Goal: Information Seeking & Learning: Learn about a topic

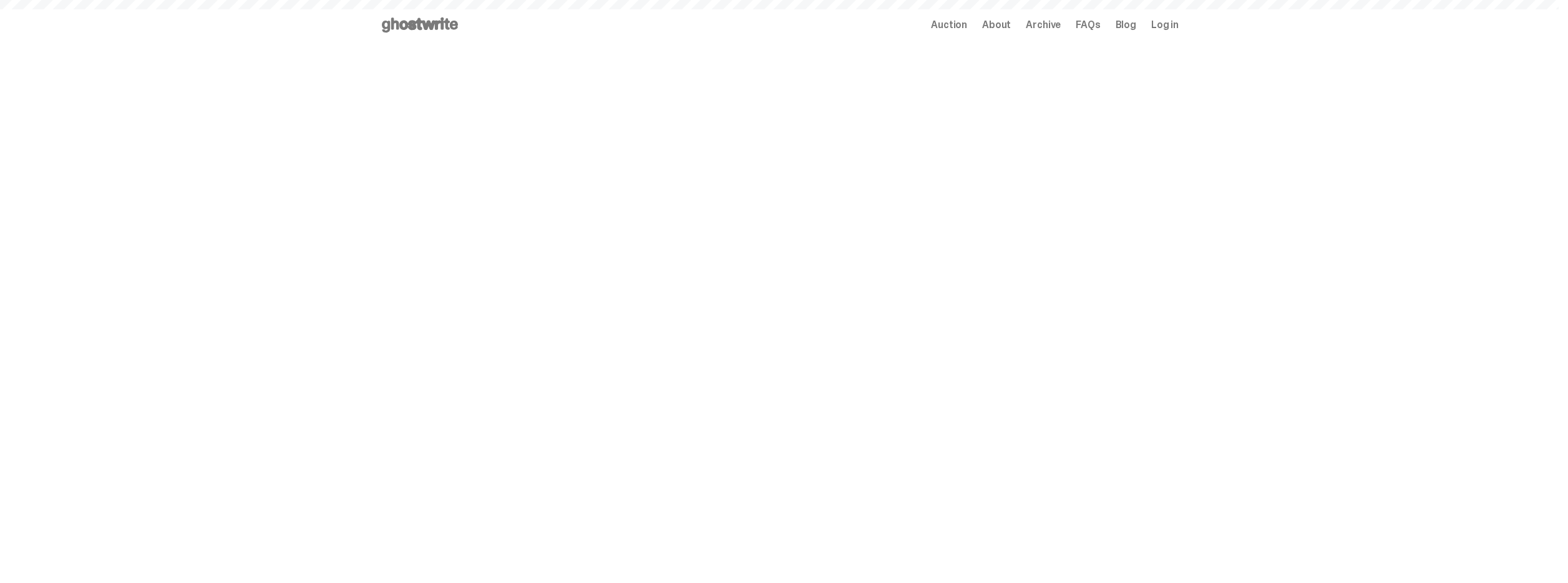
click at [1060, 29] on span "Archive" at bounding box center [1043, 25] width 35 height 10
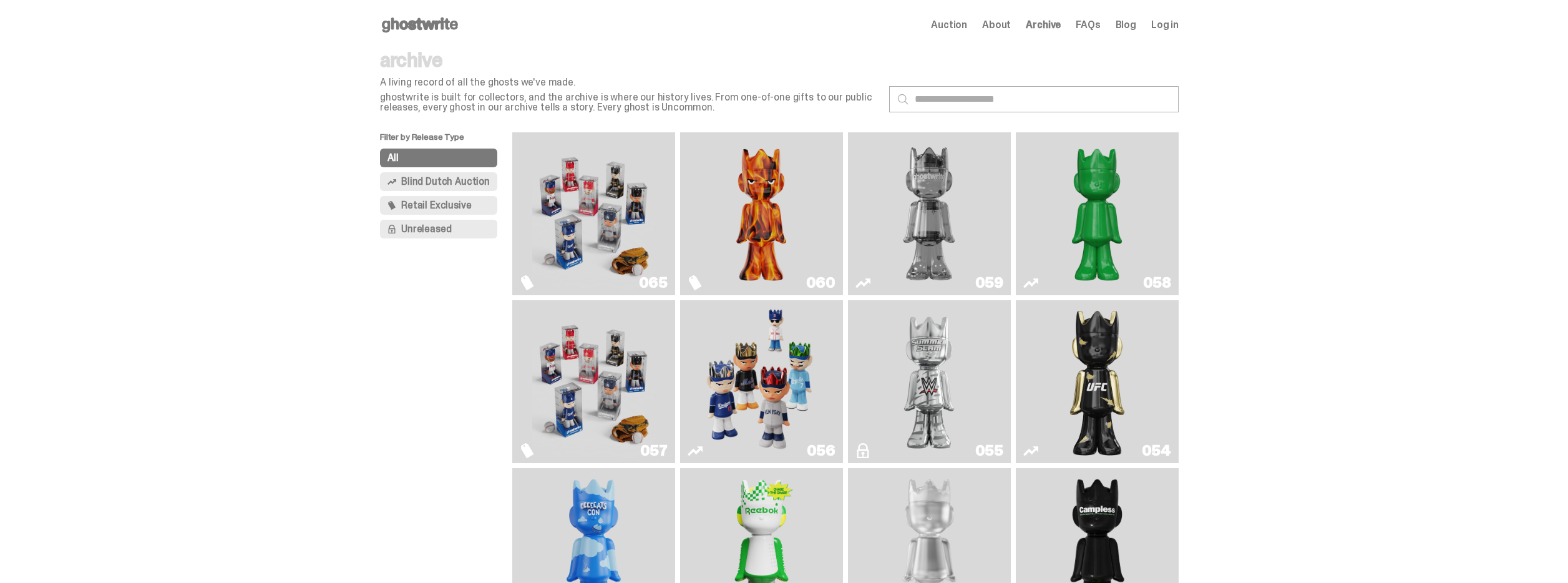
click at [623, 227] on img "Game Face (2025)" at bounding box center [593, 213] width 122 height 153
click at [608, 400] on img "Game Face (2025)" at bounding box center [593, 381] width 122 height 153
click at [823, 416] on img "Game Face (2025)" at bounding box center [761, 381] width 122 height 153
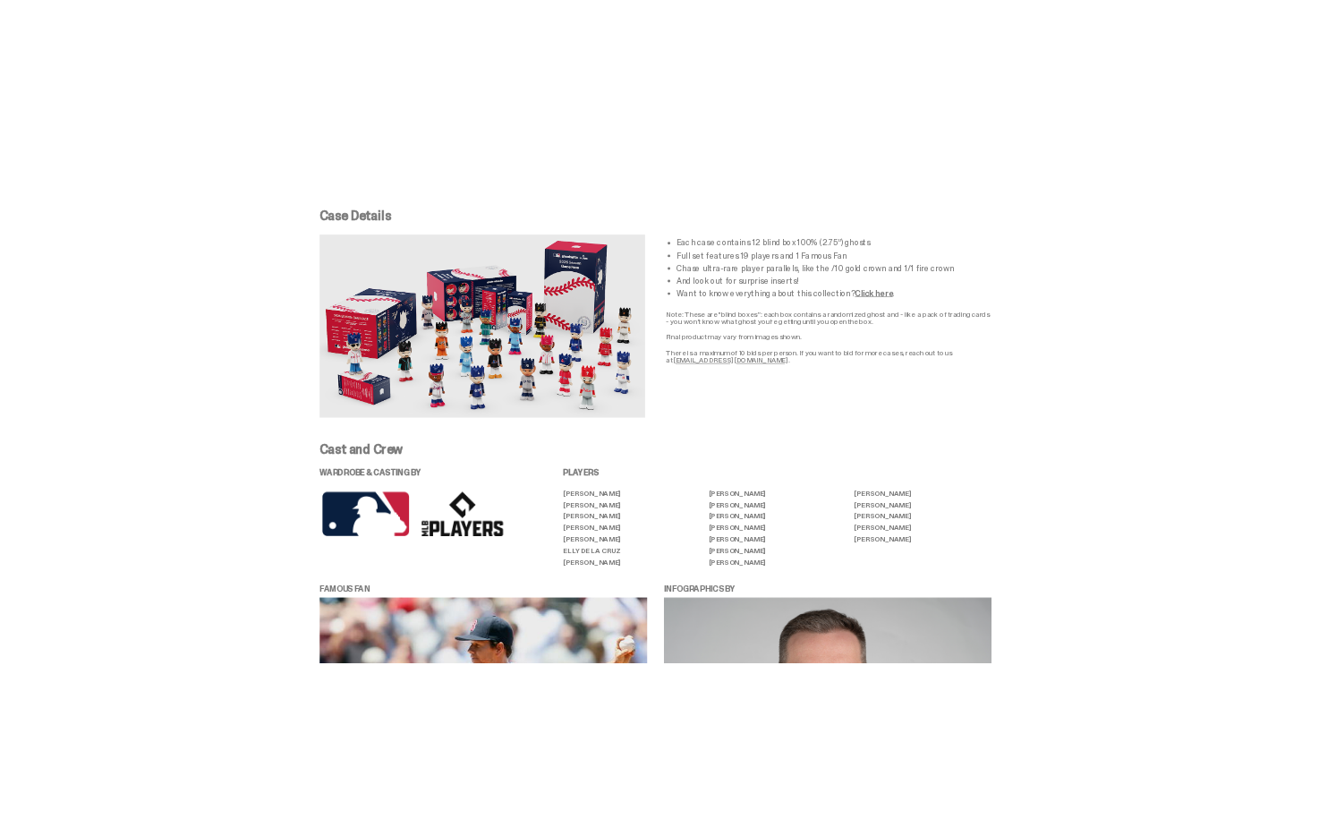
scroll to position [3360, 0]
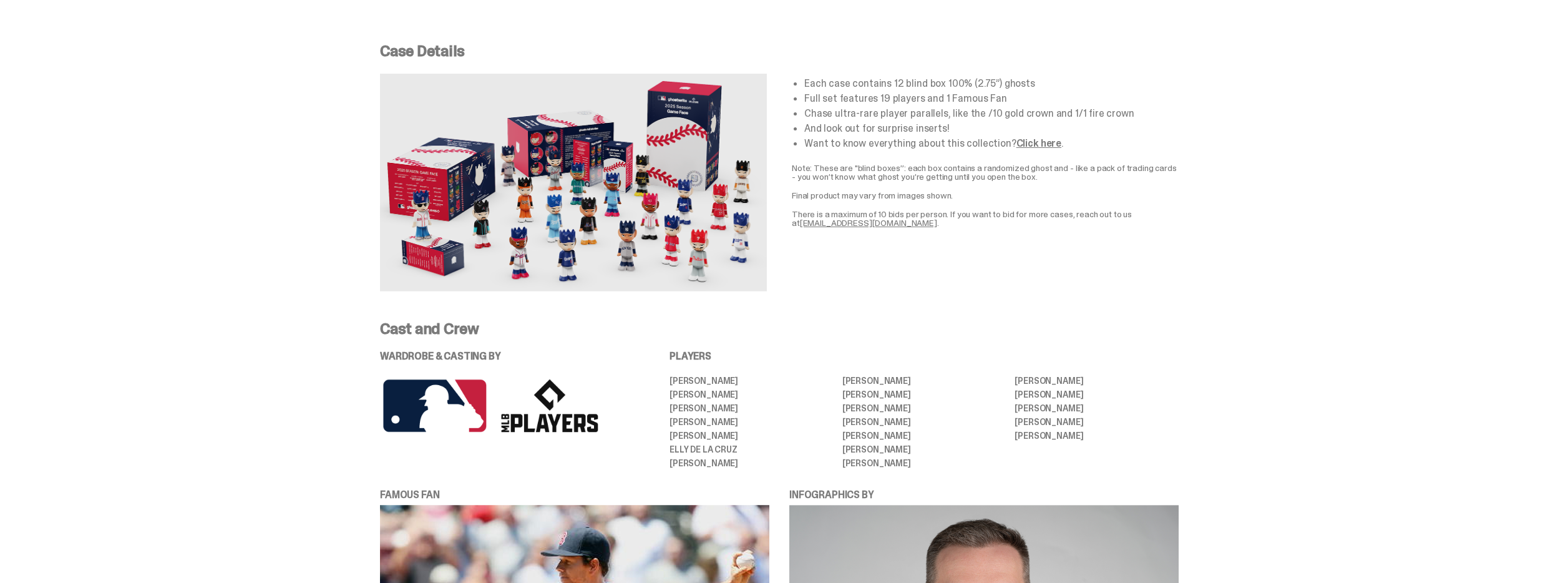
click at [882, 404] on li "[PERSON_NAME]" at bounding box center [924, 408] width 164 height 9
copy ul "[PERSON_NAME]"
drag, startPoint x: 1018, startPoint y: 379, endPoint x: 1092, endPoint y: 384, distance: 74.2
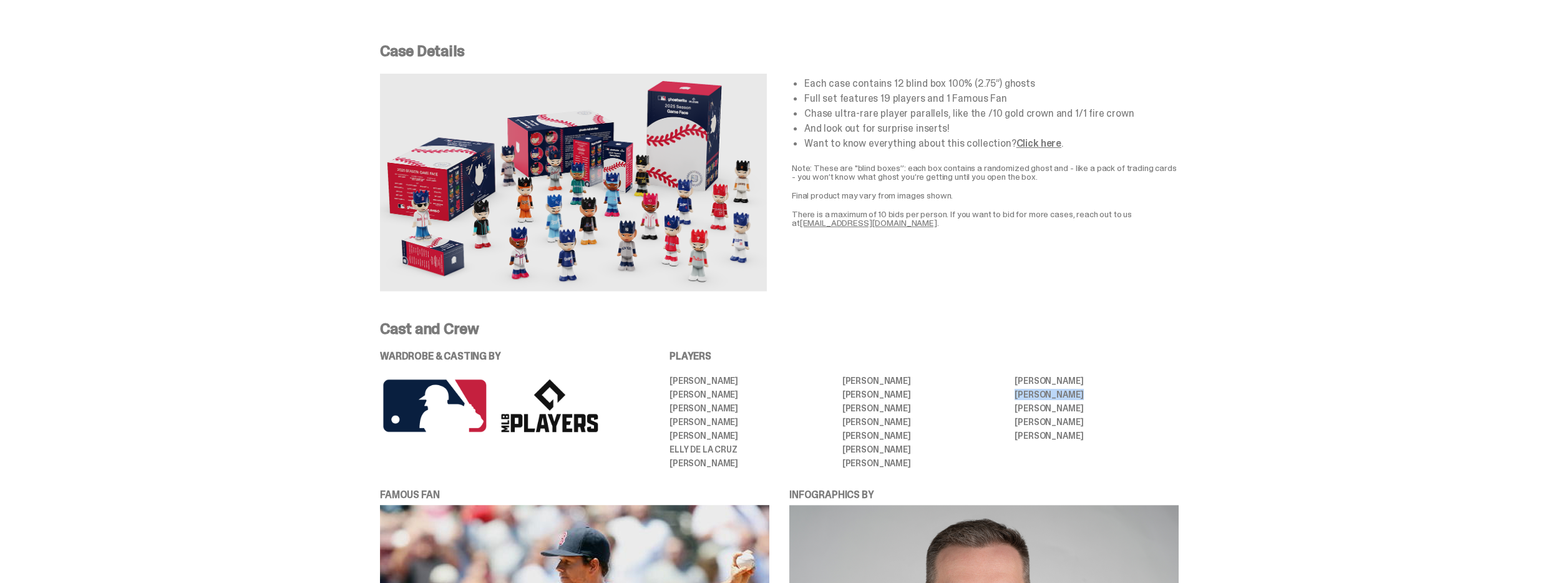
click at [1092, 384] on ul "[PERSON_NAME] [PERSON_NAME] [PERSON_NAME] [PERSON_NAME] [PERSON_NAME] [PERSON_N…" at bounding box center [924, 422] width 509 height 91
copy li "[PERSON_NAME]"
click at [985, 397] on ul "[PERSON_NAME] [PERSON_NAME] [PERSON_NAME] [PERSON_NAME] [PERSON_NAME] [PERSON_N…" at bounding box center [924, 422] width 509 height 91
click at [878, 377] on li "[PERSON_NAME]" at bounding box center [924, 381] width 164 height 9
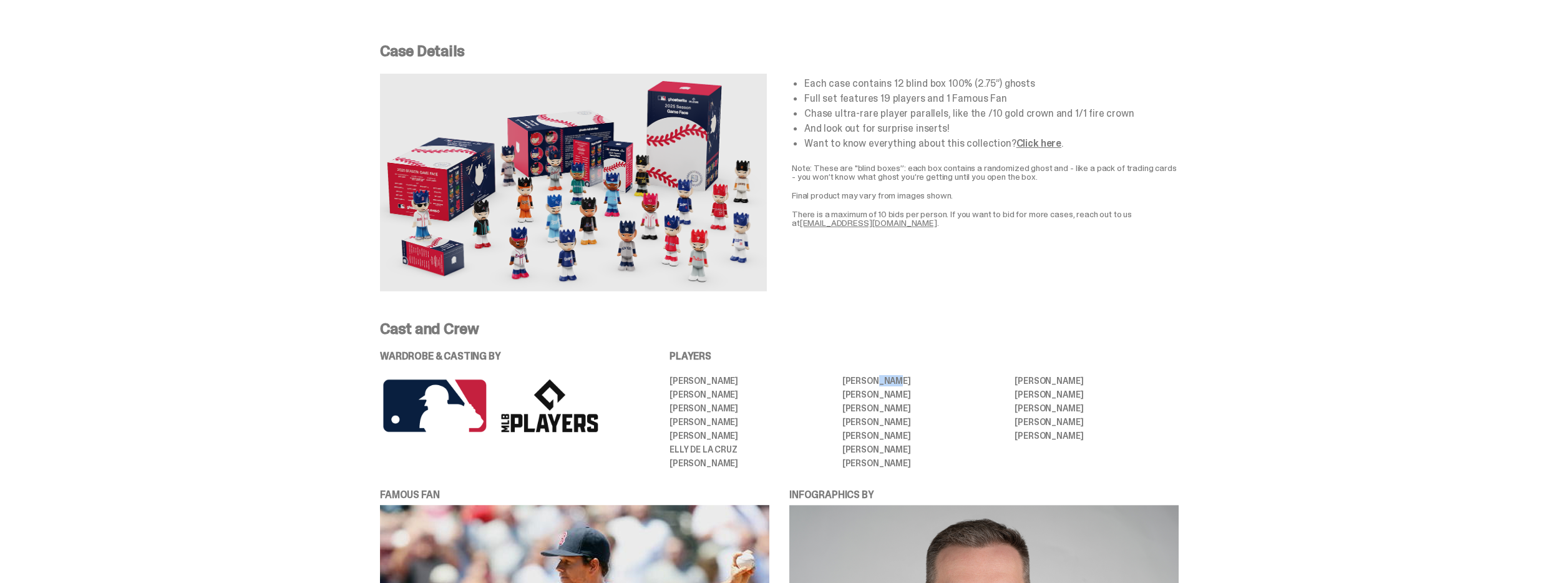
click at [878, 377] on li "[PERSON_NAME]" at bounding box center [924, 381] width 164 height 9
copy ul "[PERSON_NAME]"
click at [875, 431] on li "[PERSON_NAME]" at bounding box center [924, 435] width 164 height 9
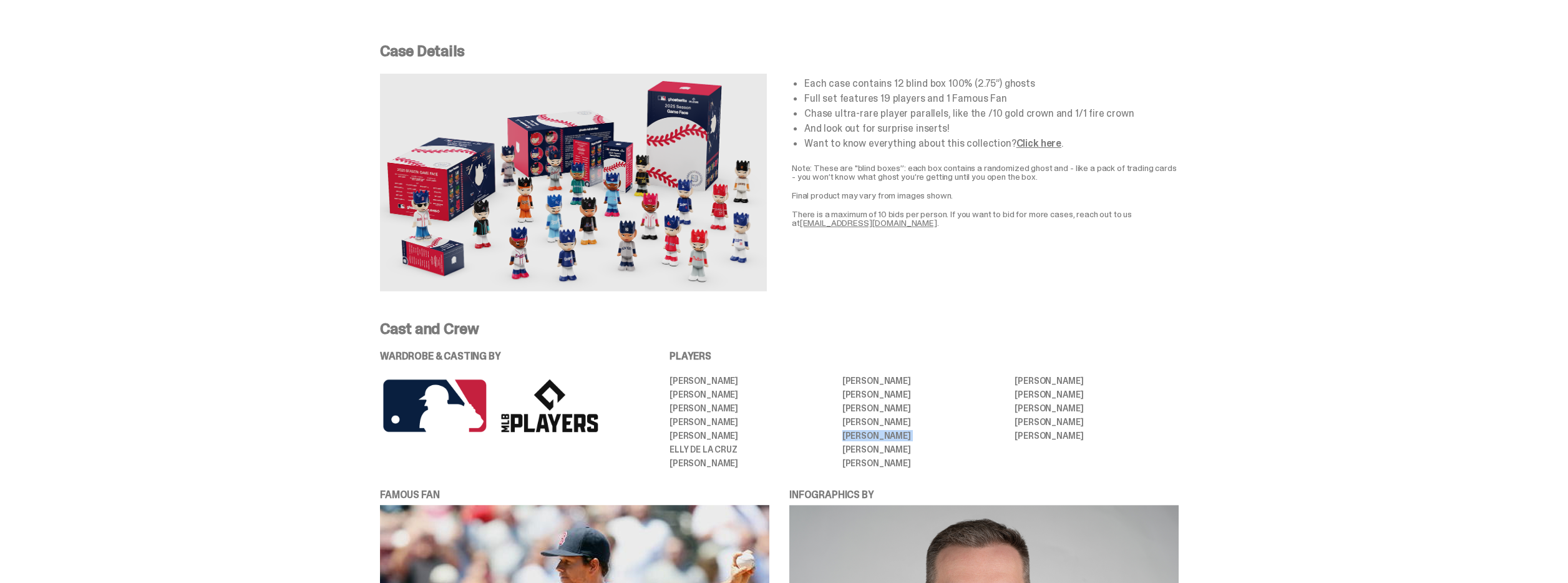
copy ul "[PERSON_NAME]"
click at [867, 390] on li "[PERSON_NAME]" at bounding box center [924, 394] width 164 height 9
copy ul "[PERSON_NAME]"
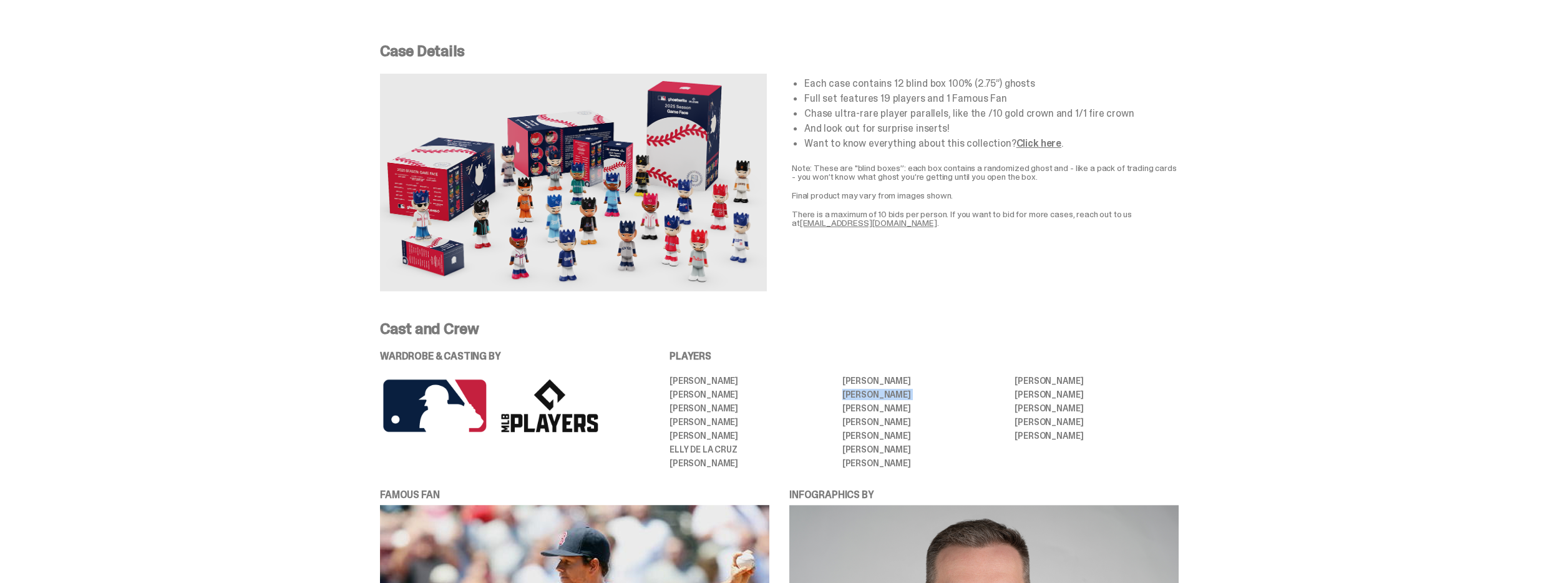
click at [1021, 418] on li "[PERSON_NAME]" at bounding box center [1096, 422] width 164 height 9
click at [1026, 377] on li "[PERSON_NAME]" at bounding box center [1096, 381] width 164 height 9
copy ul "[PERSON_NAME]"
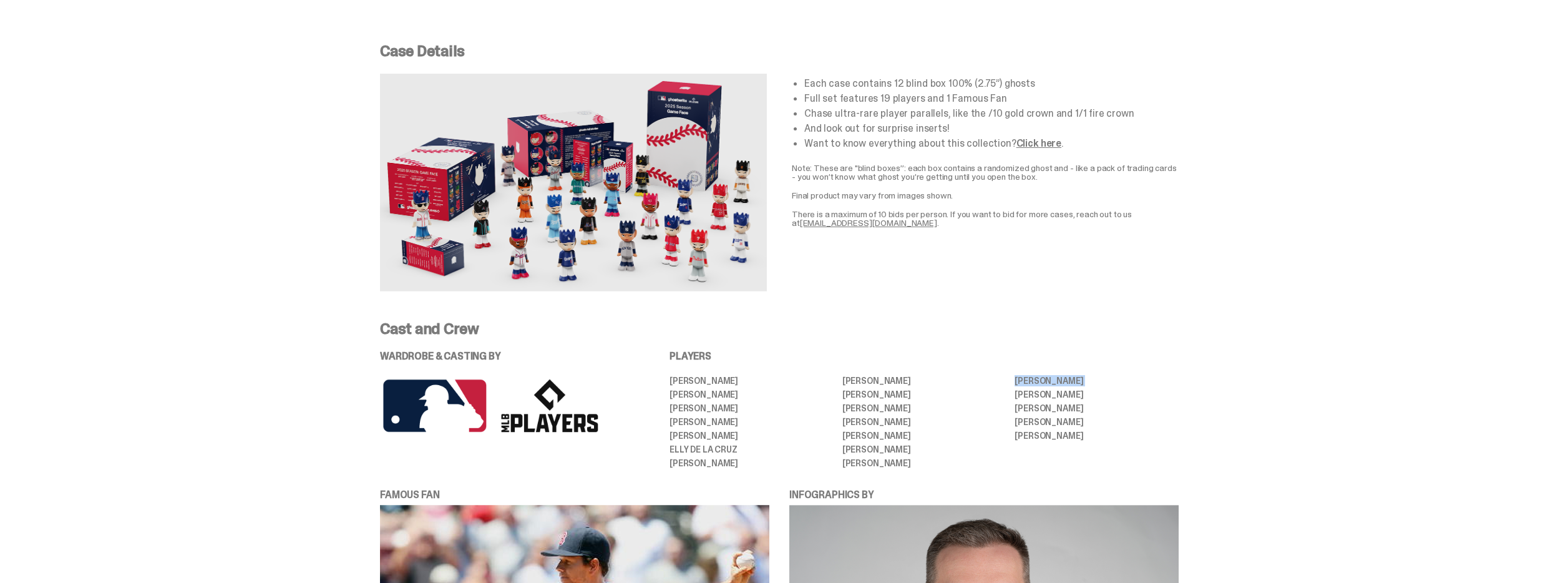
click at [996, 438] on ul "[PERSON_NAME] [PERSON_NAME] [PERSON_NAME] [PERSON_NAME] [PERSON_NAME] [PERSON_N…" at bounding box center [924, 422] width 509 height 91
click at [693, 459] on li "[PERSON_NAME]" at bounding box center [751, 463] width 164 height 9
copy ul "[PERSON_NAME]"
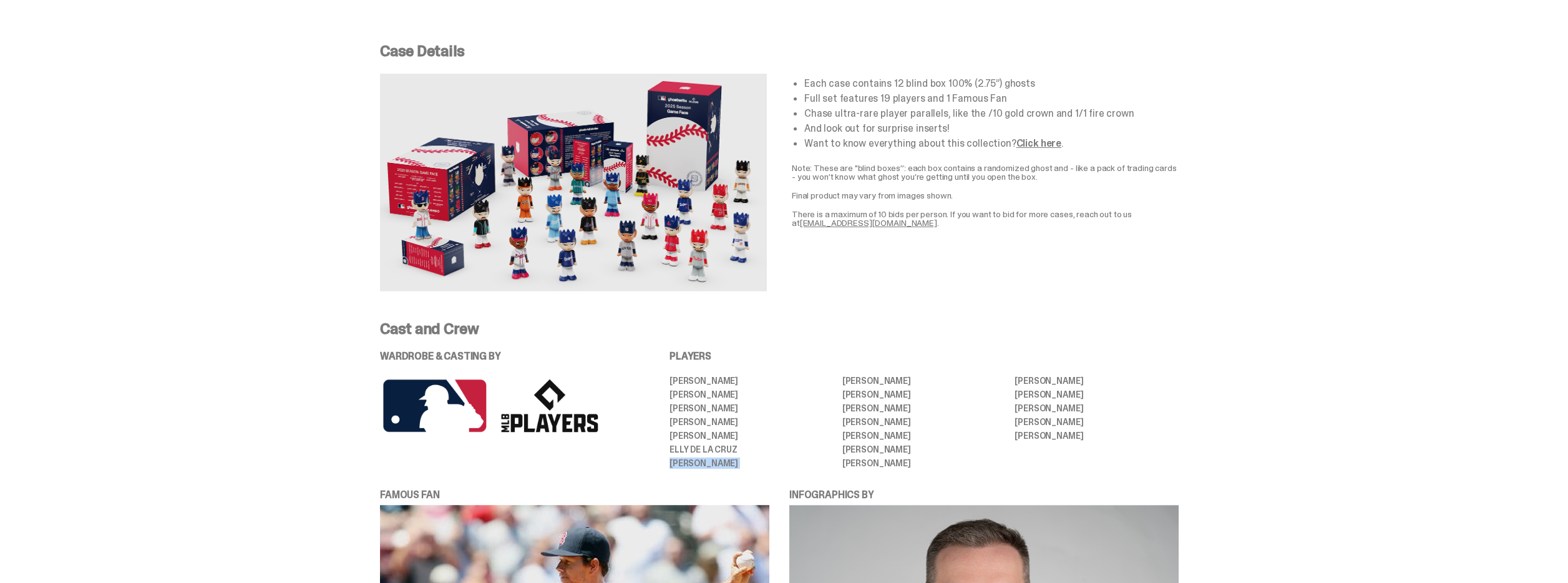
click at [894, 418] on li "[PERSON_NAME]" at bounding box center [924, 422] width 164 height 9
copy ul "[PERSON_NAME]"
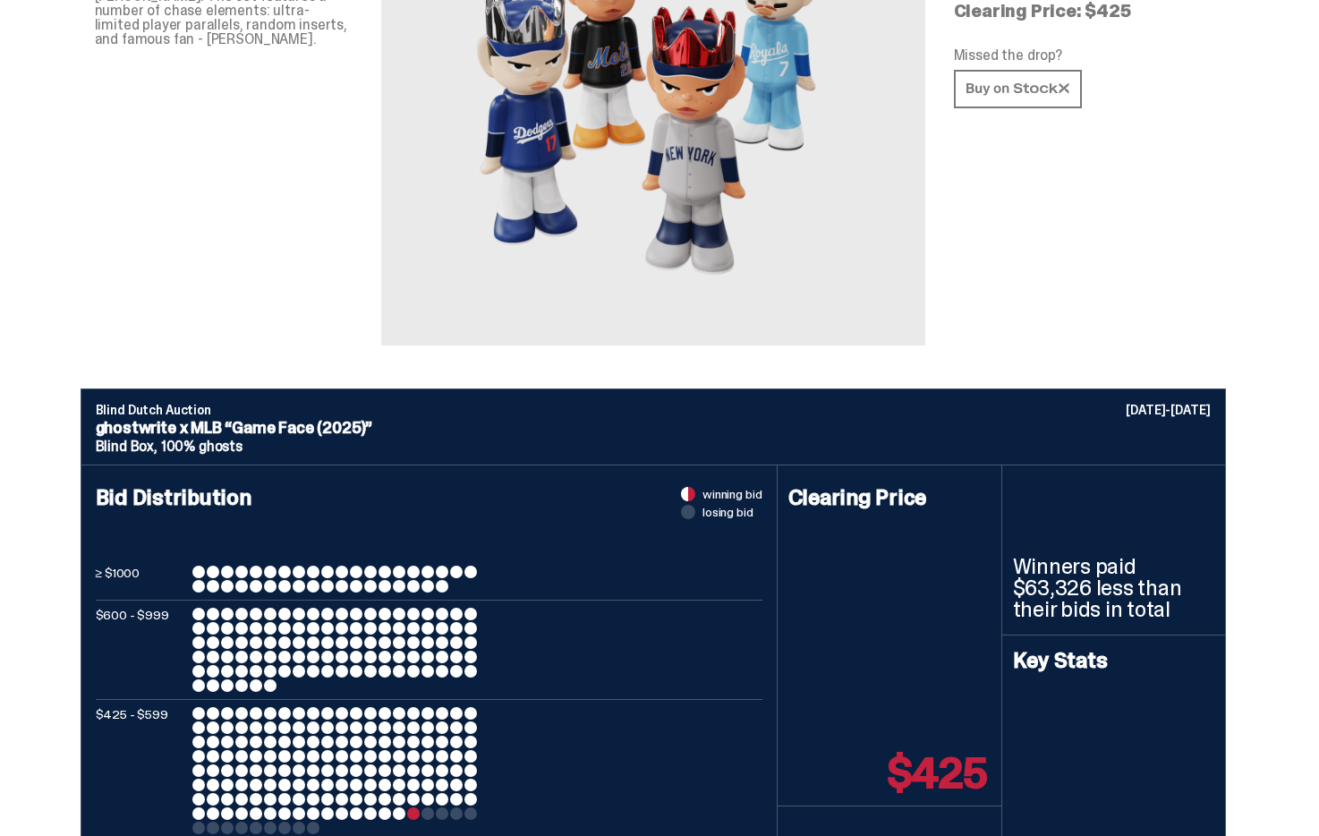
scroll to position [0, 0]
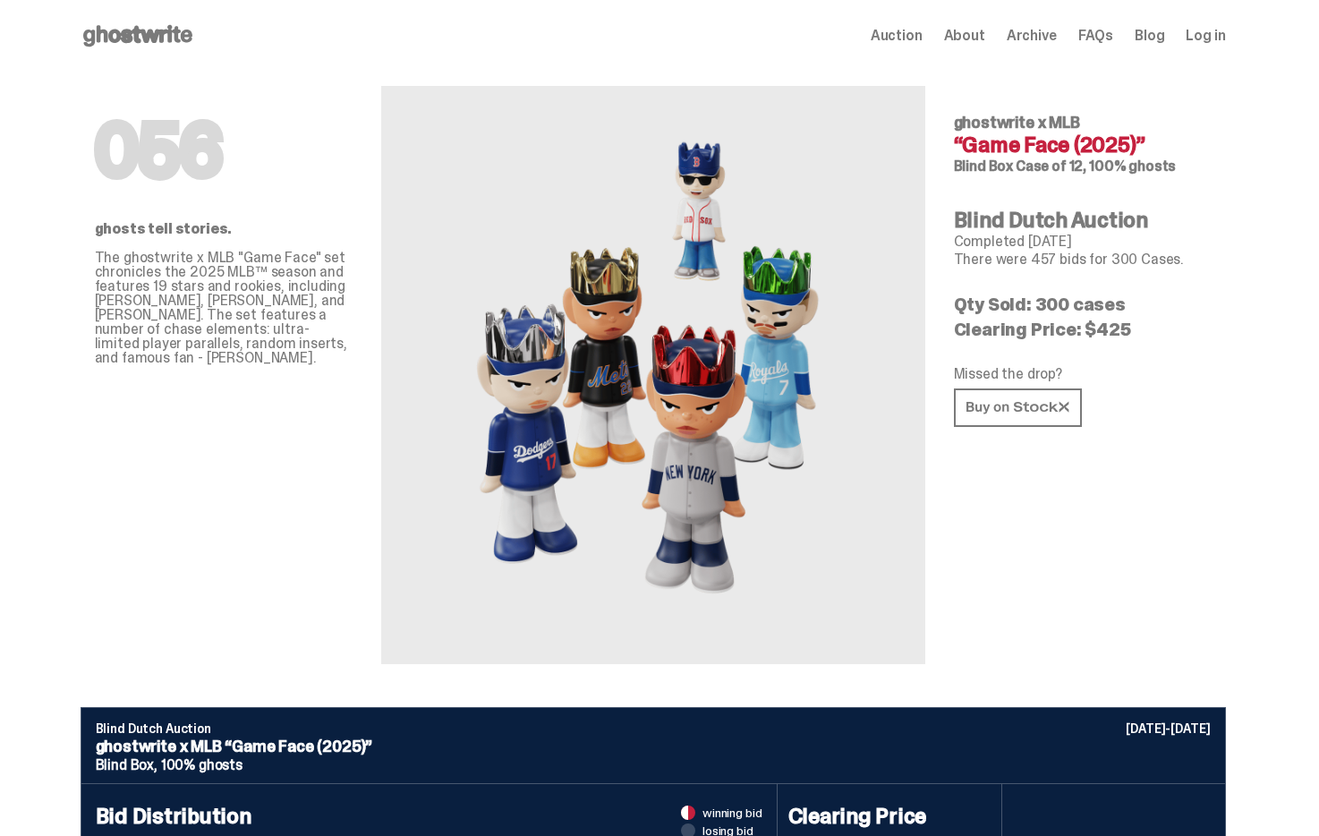
click at [190, 20] on div "Open main menu Home Auction About Archive FAQs Blog Log in Auction" at bounding box center [654, 36] width 1146 height 72
click at [166, 35] on use at bounding box center [137, 35] width 109 height 21
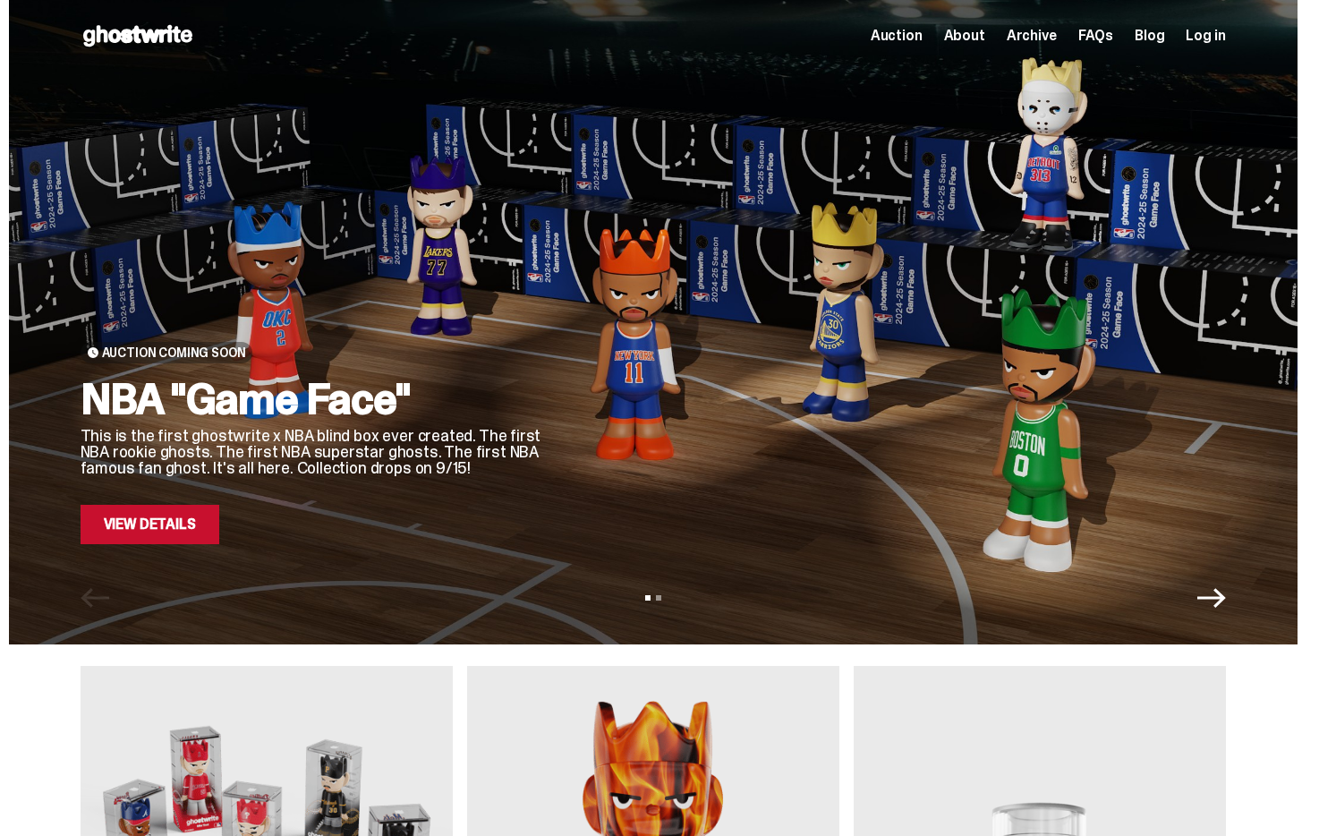
click at [220, 547] on div "Auction Coming Soon NBA "Game Face" This is the first ghostwrite x NBA blind bo…" at bounding box center [653, 322] width 1289 height 644
click at [182, 535] on link "View Details" at bounding box center [150, 524] width 139 height 39
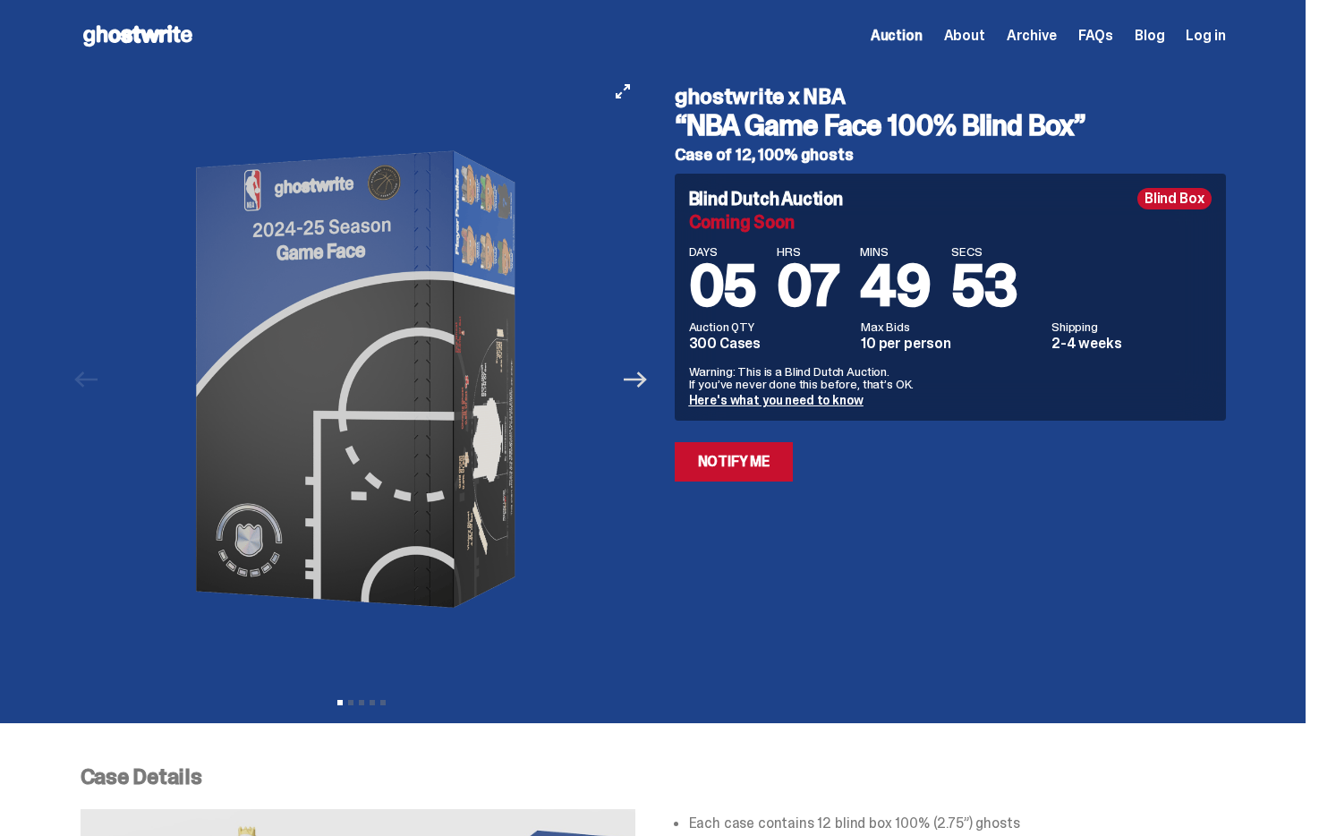
click at [645, 382] on icon "Next" at bounding box center [635, 379] width 23 height 23
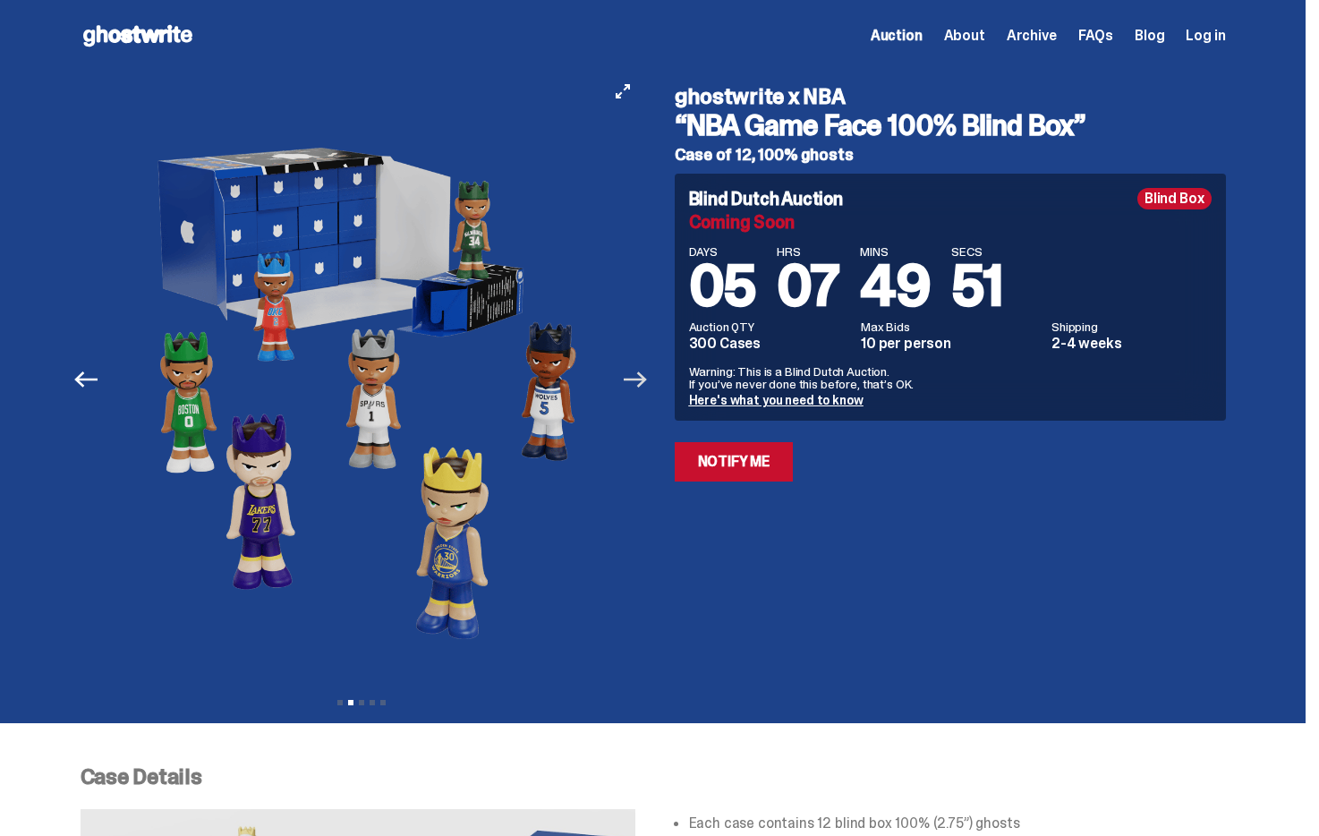
click at [645, 382] on icon "Next" at bounding box center [635, 379] width 23 height 23
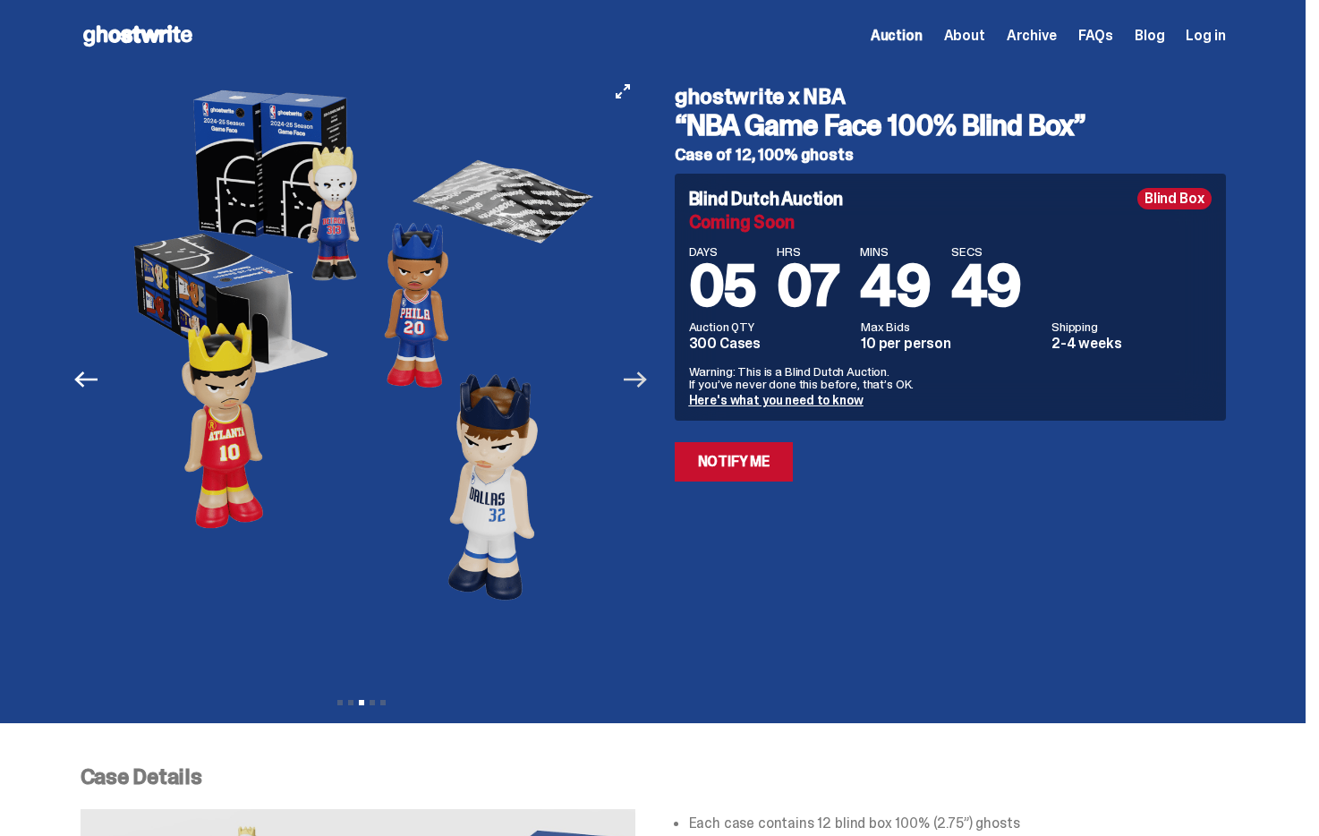
click at [645, 382] on icon "Next" at bounding box center [635, 379] width 23 height 23
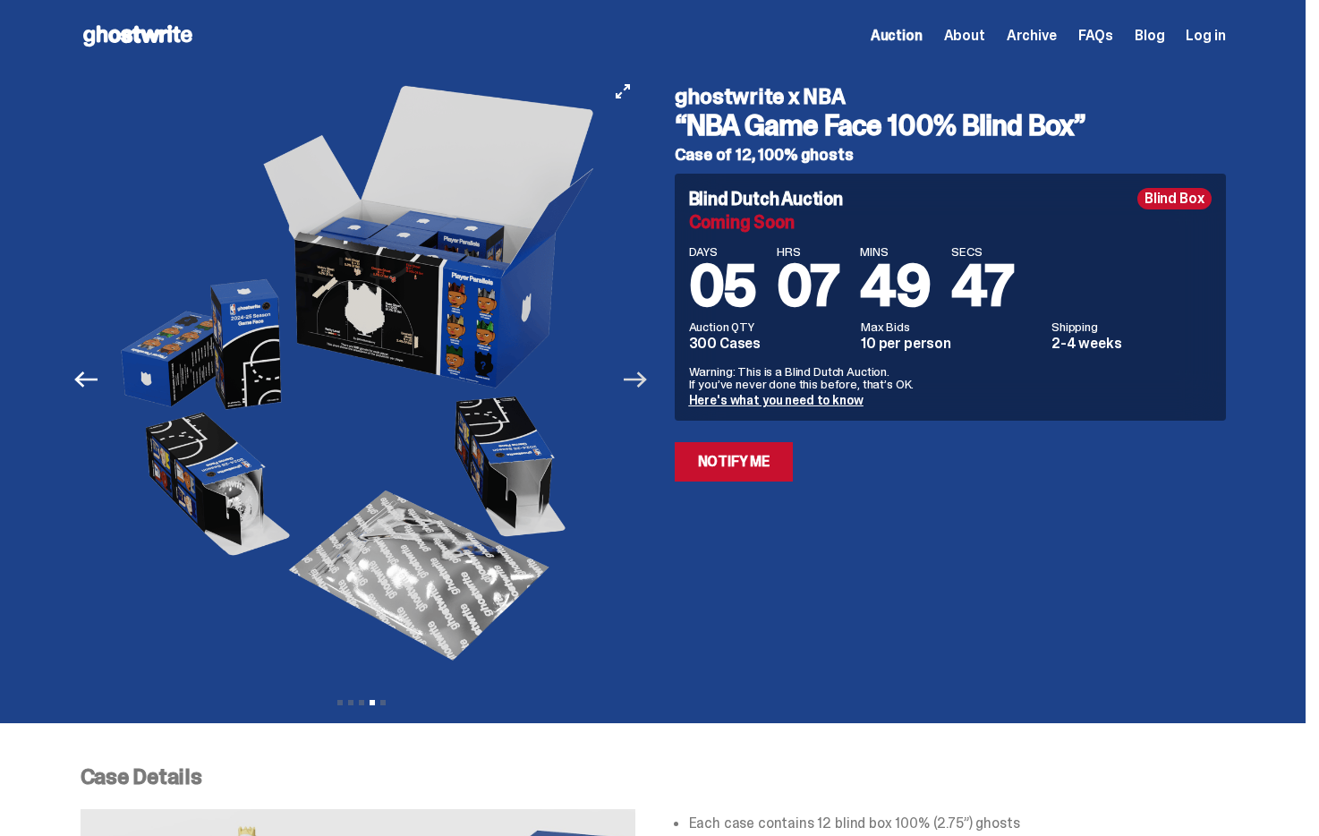
click at [645, 382] on icon "Next" at bounding box center [635, 379] width 23 height 23
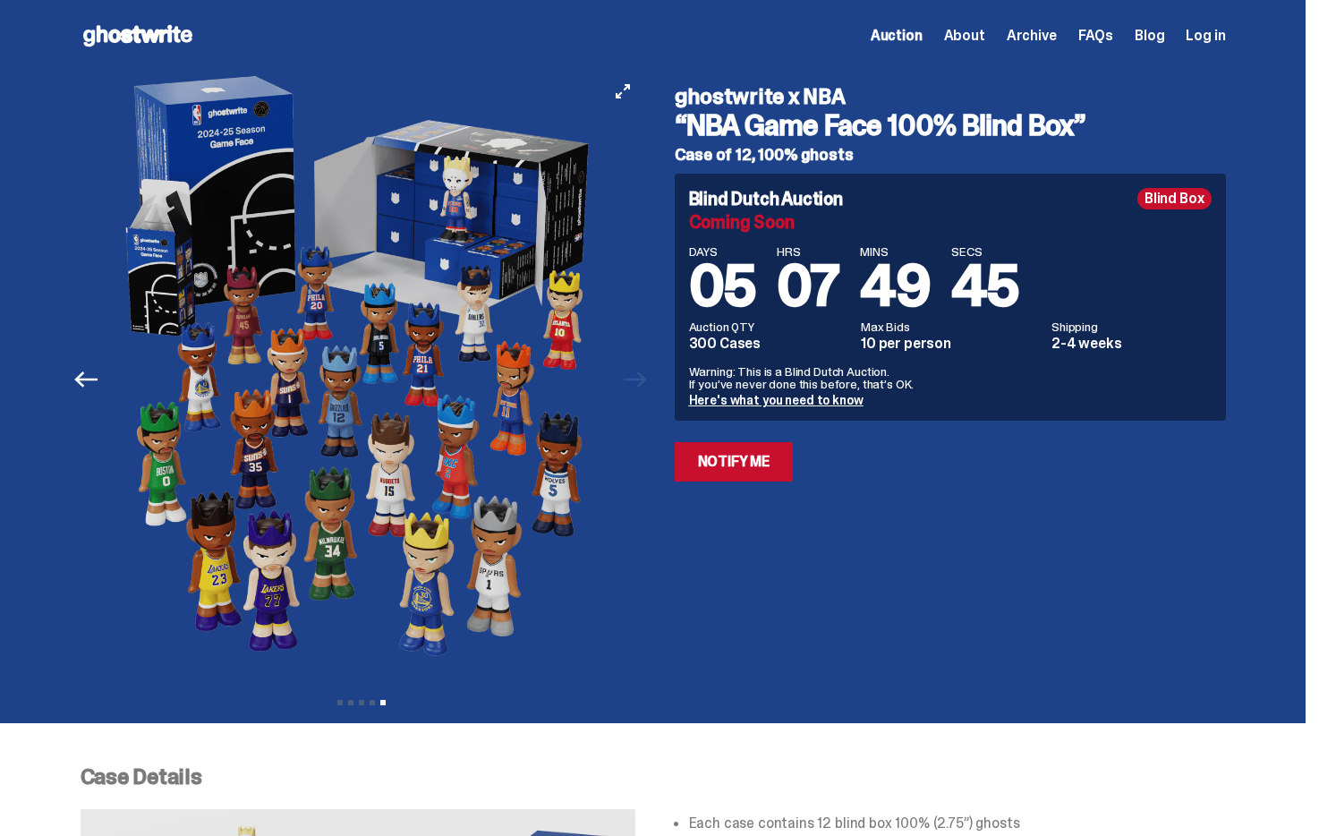
click at [643, 382] on div at bounding box center [362, 380] width 562 height 616
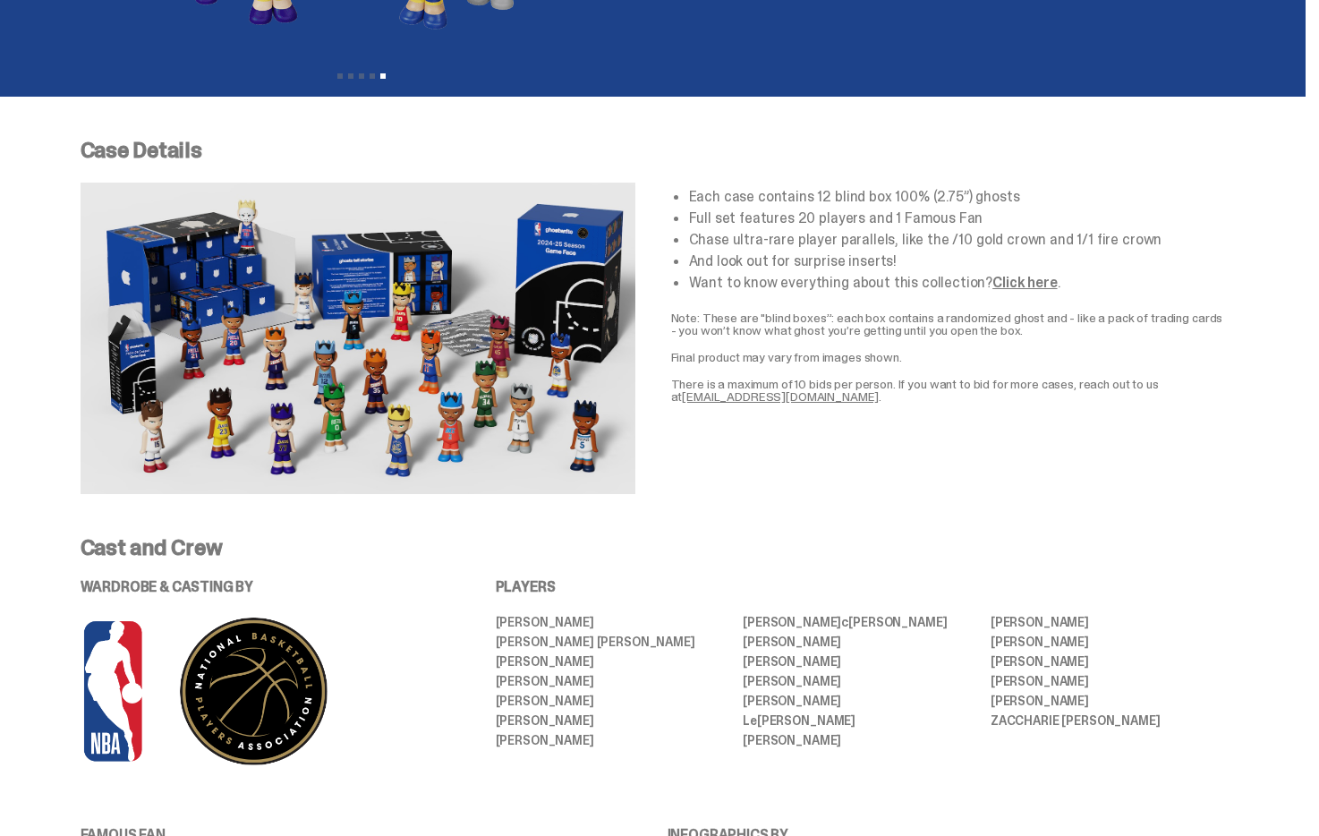
scroll to position [635, 0]
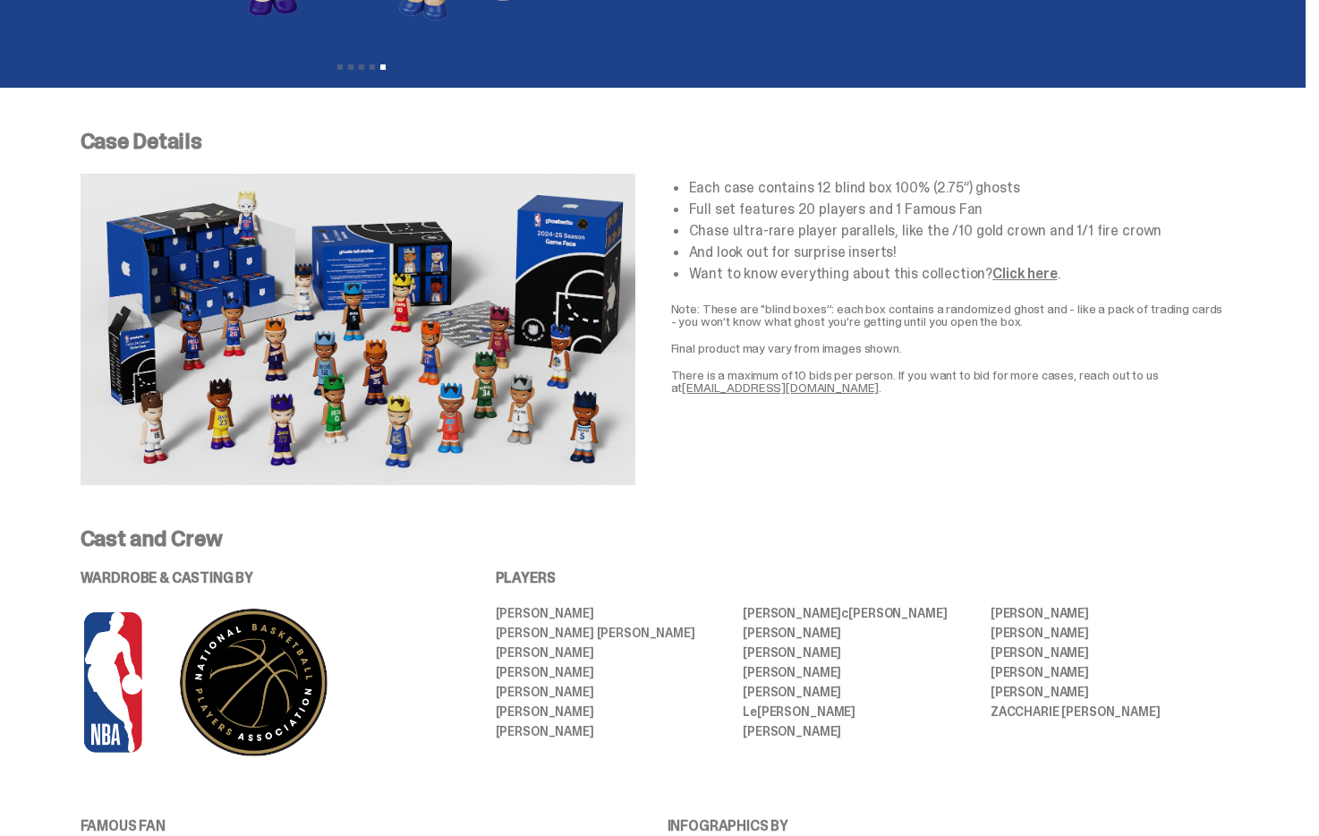
click at [453, 407] on img at bounding box center [358, 329] width 555 height 311
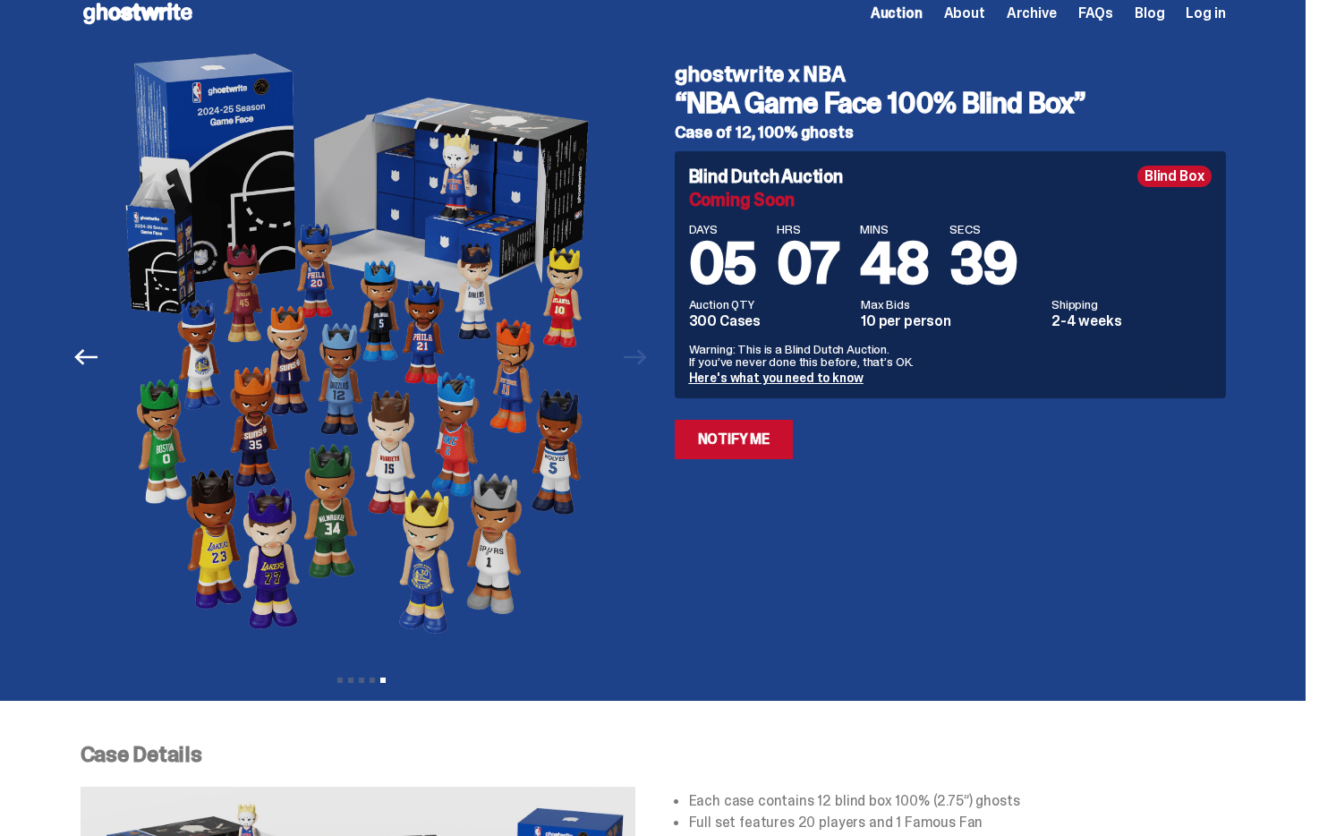
scroll to position [0, 0]
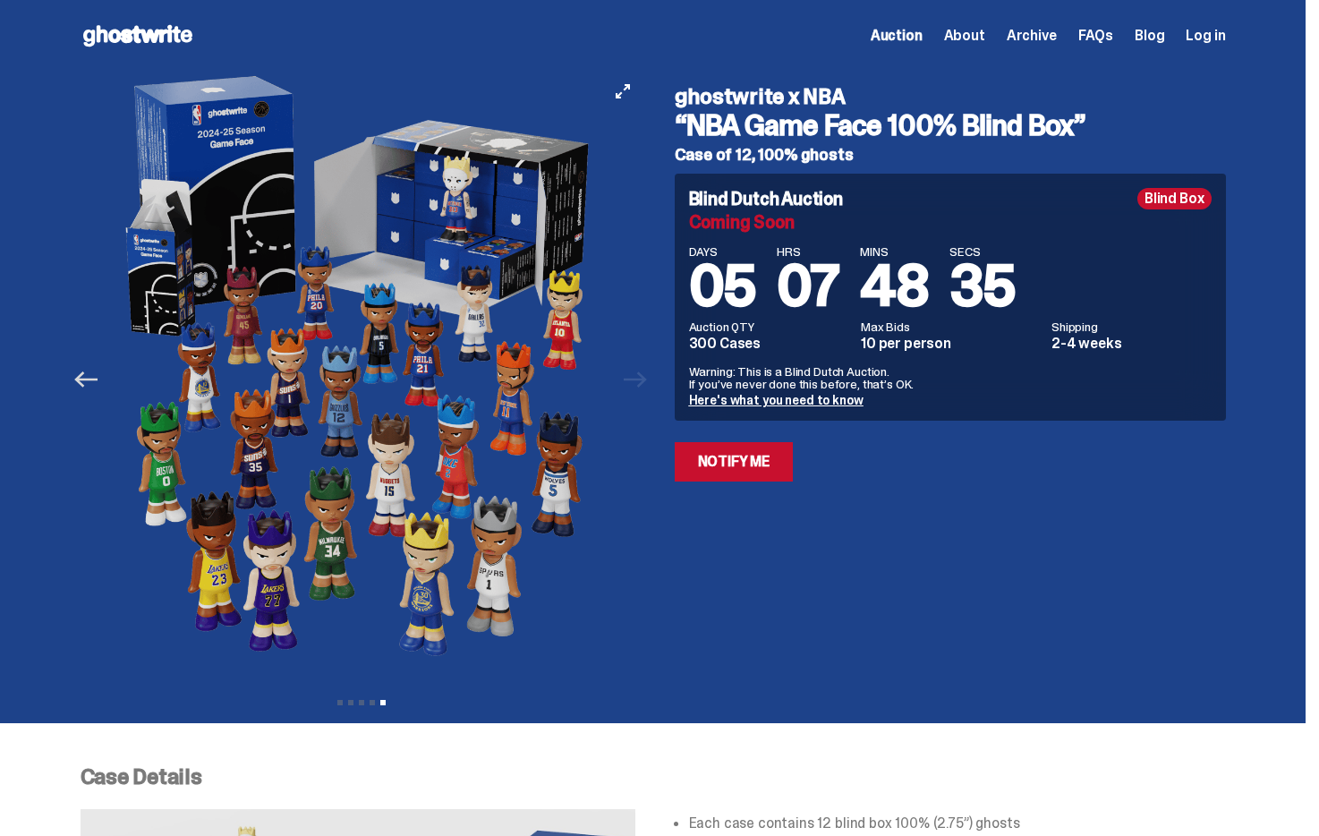
click at [96, 386] on icon "Previous" at bounding box center [85, 379] width 23 height 23
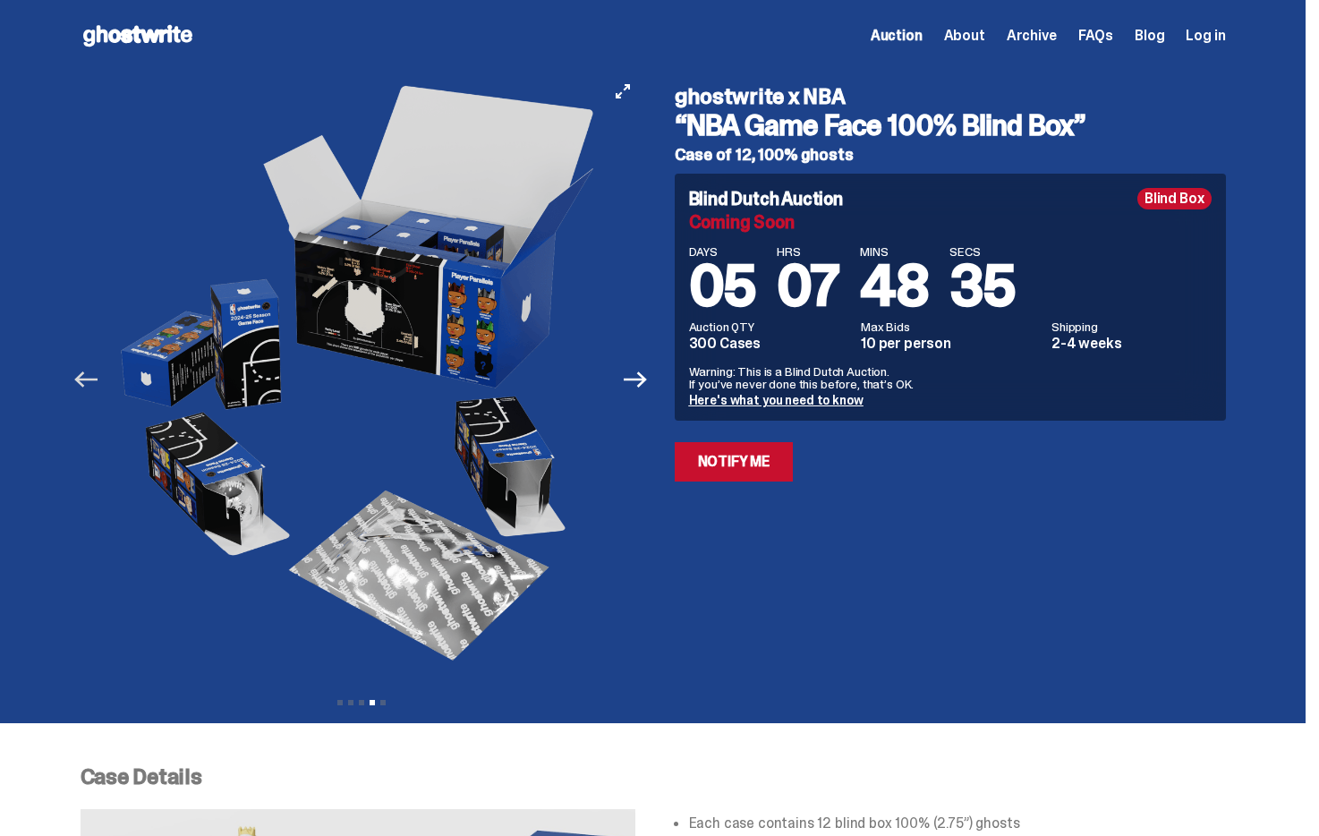
click at [96, 386] on icon "Previous" at bounding box center [85, 379] width 23 height 23
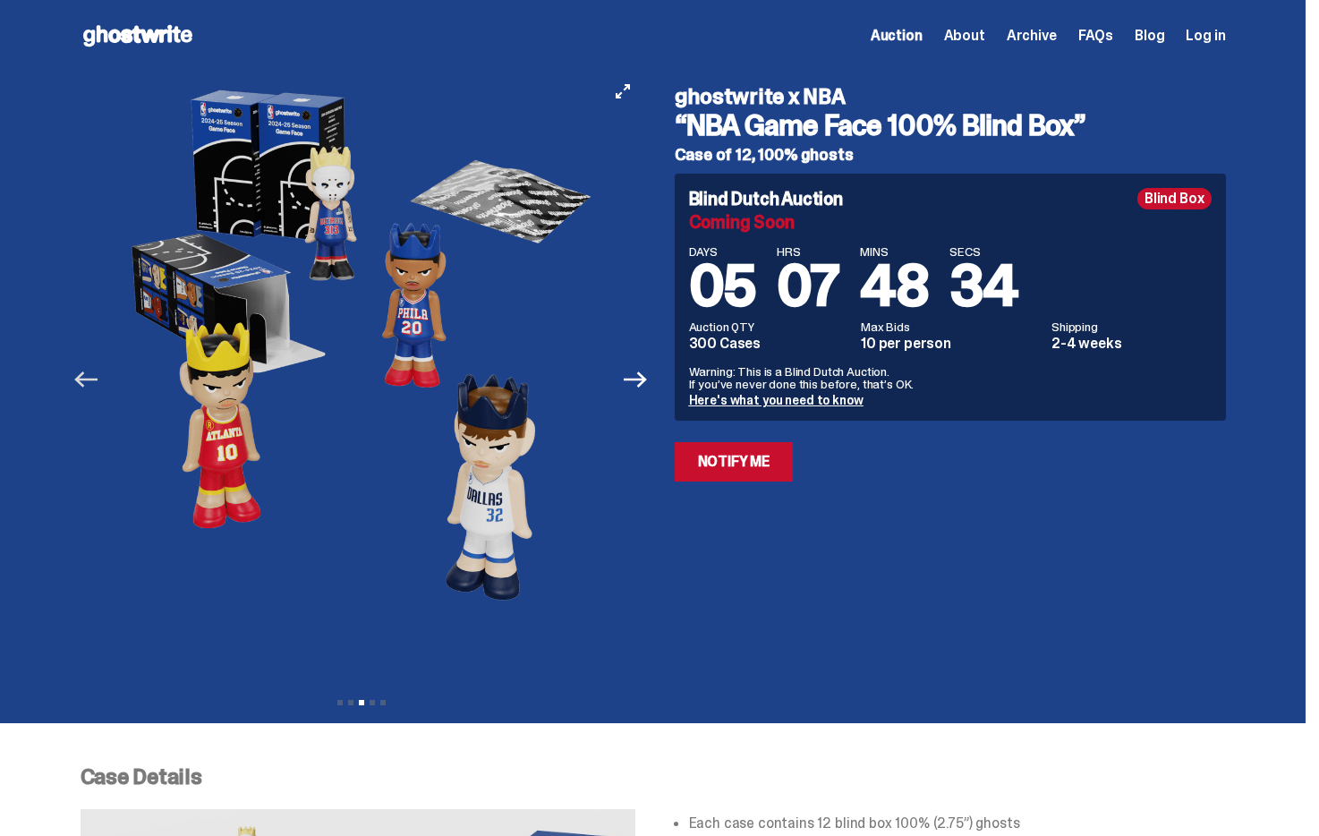
click at [96, 386] on icon "Previous" at bounding box center [85, 379] width 23 height 23
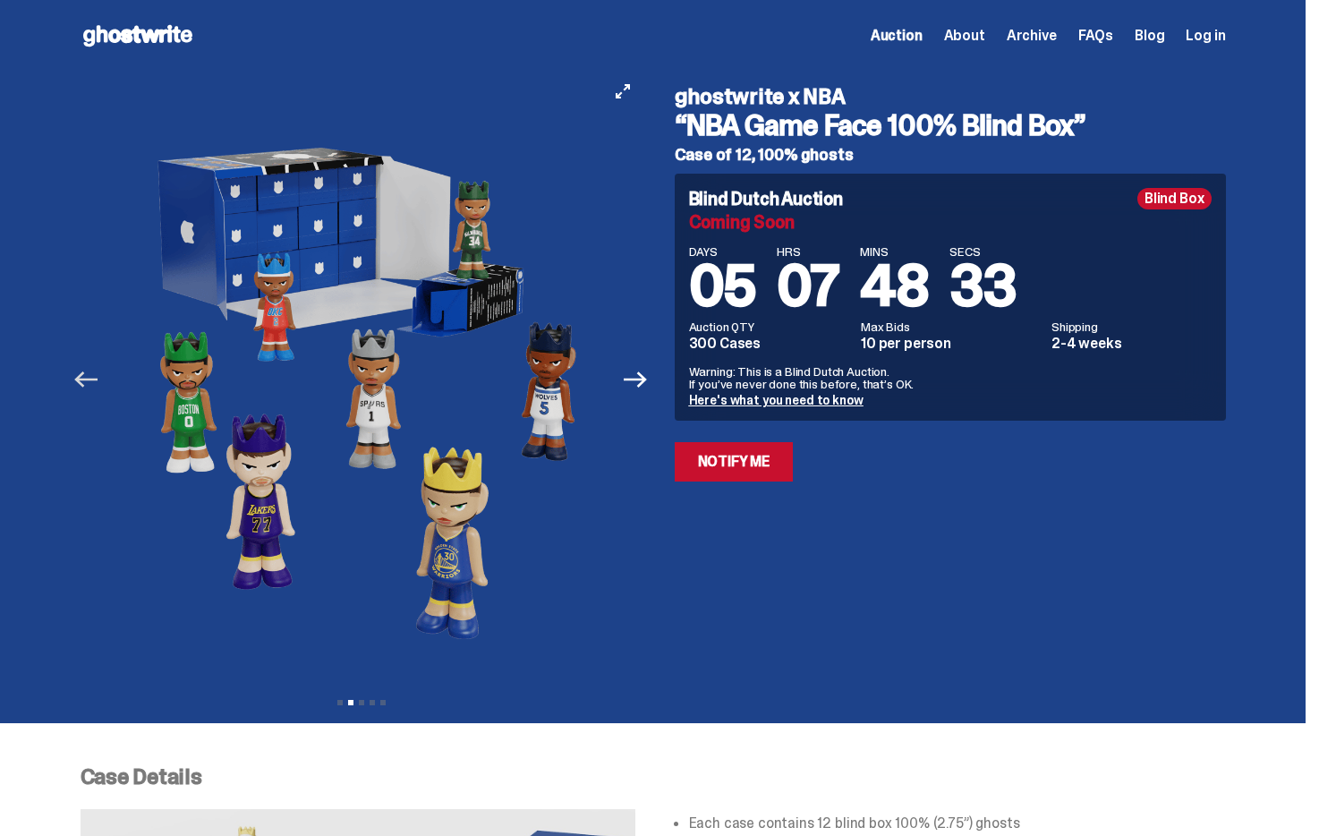
click at [96, 386] on icon "Previous" at bounding box center [85, 379] width 23 height 23
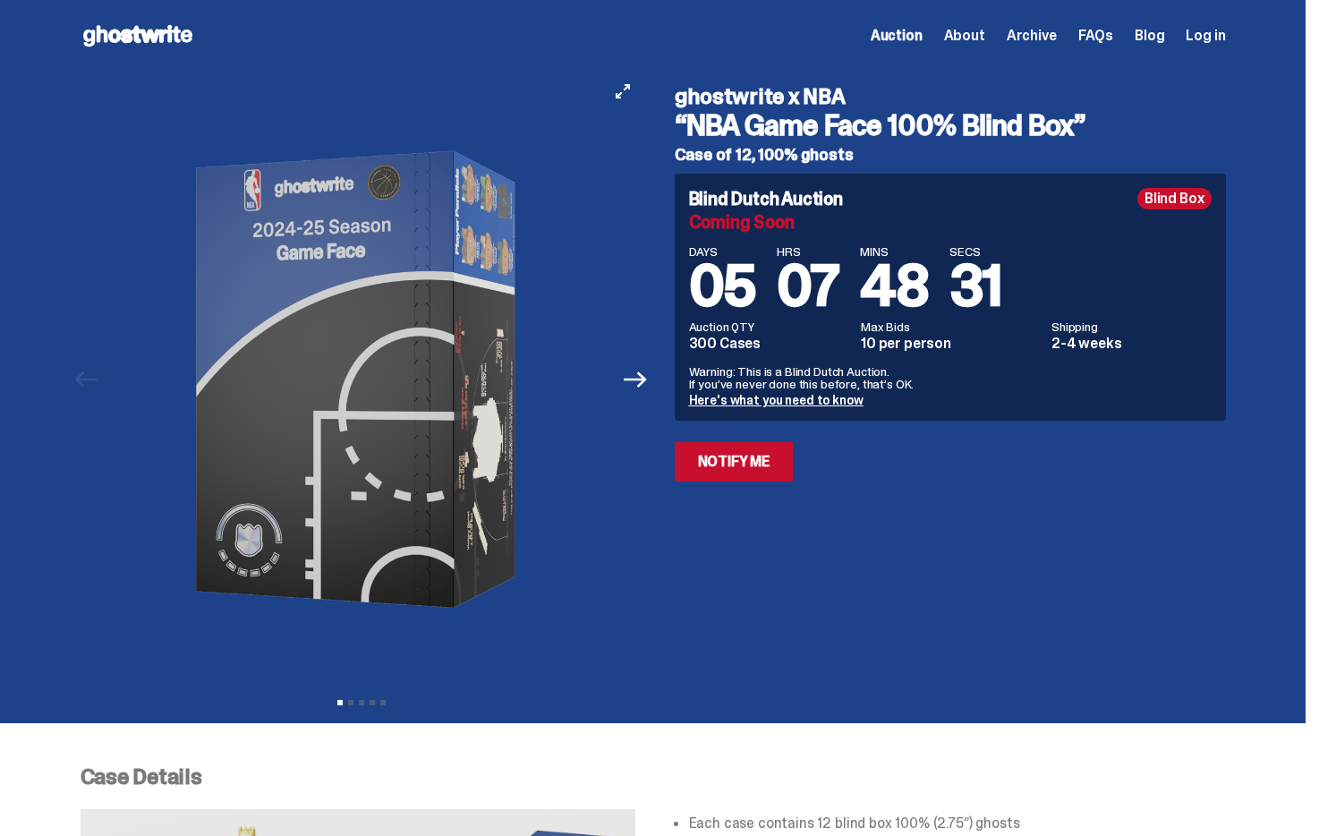
click at [96, 386] on div at bounding box center [362, 380] width 562 height 616
